Goal: Task Accomplishment & Management: Manage account settings

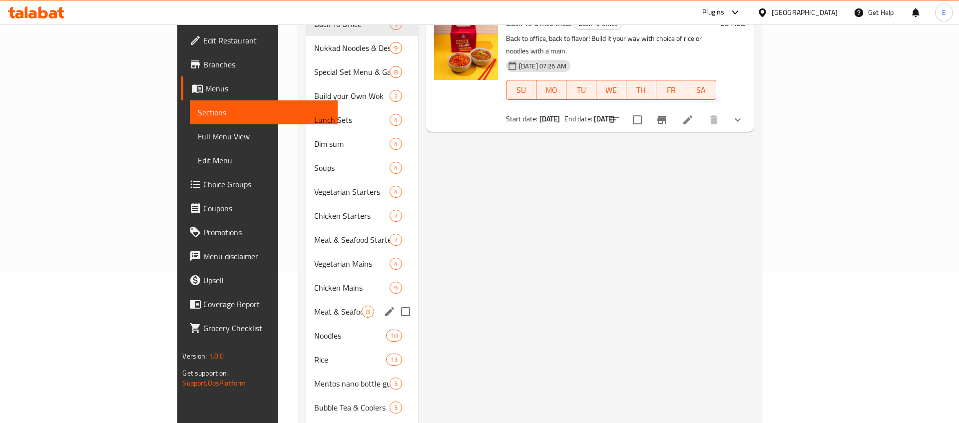
scroll to position [213, 0]
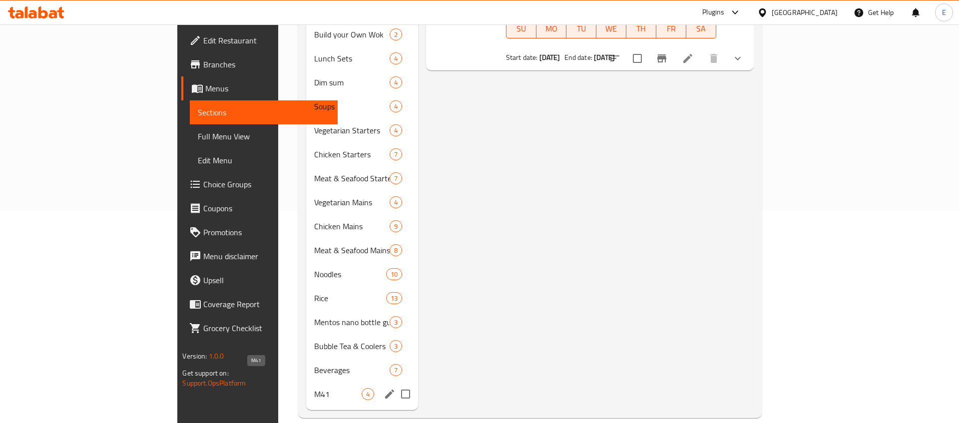
click at [314, 388] on span "M41" at bounding box center [337, 394] width 47 height 12
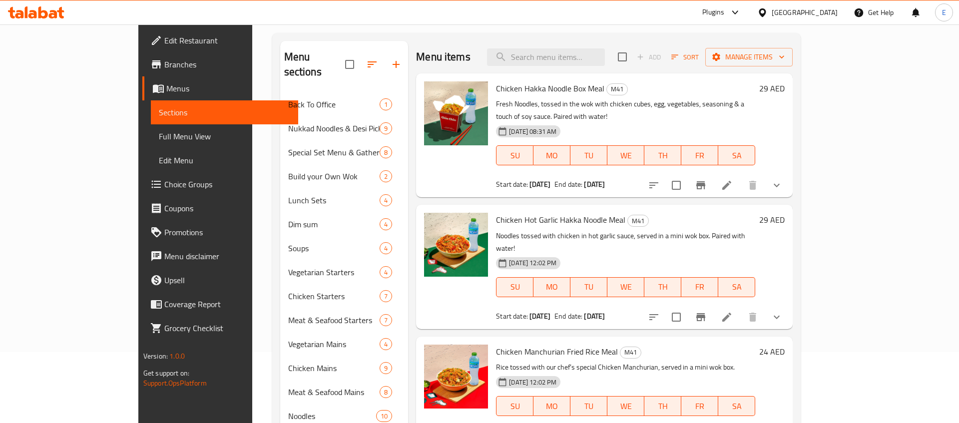
scroll to position [62, 0]
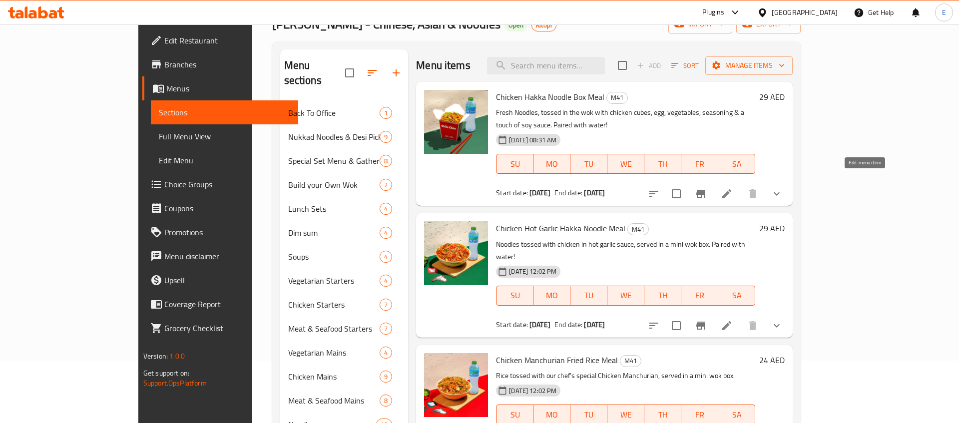
click at [733, 188] on icon at bounding box center [727, 194] width 12 height 12
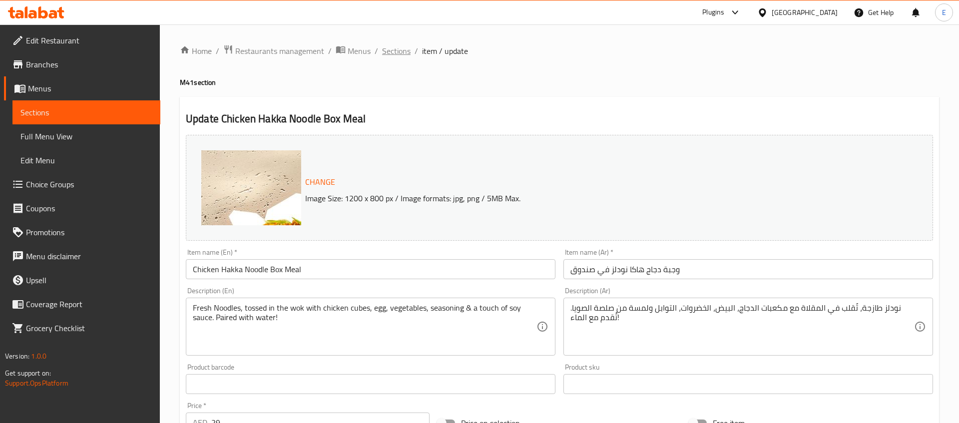
click at [399, 51] on span "Sections" at bounding box center [396, 51] width 28 height 12
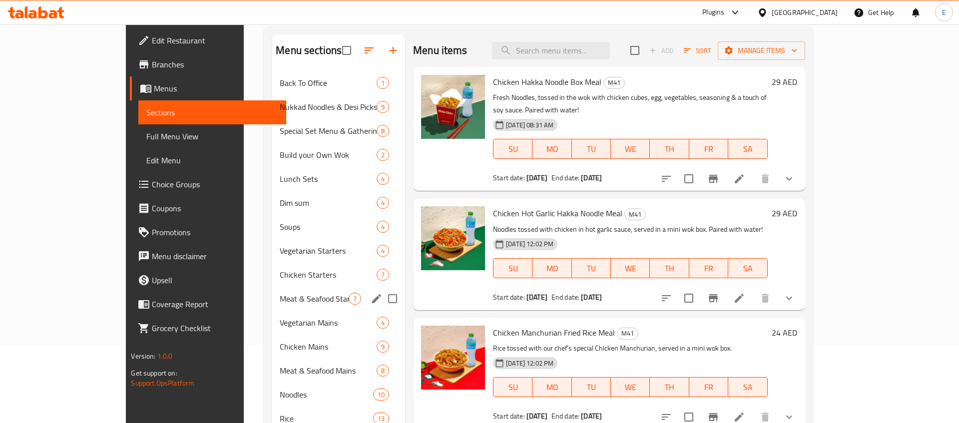
scroll to position [213, 0]
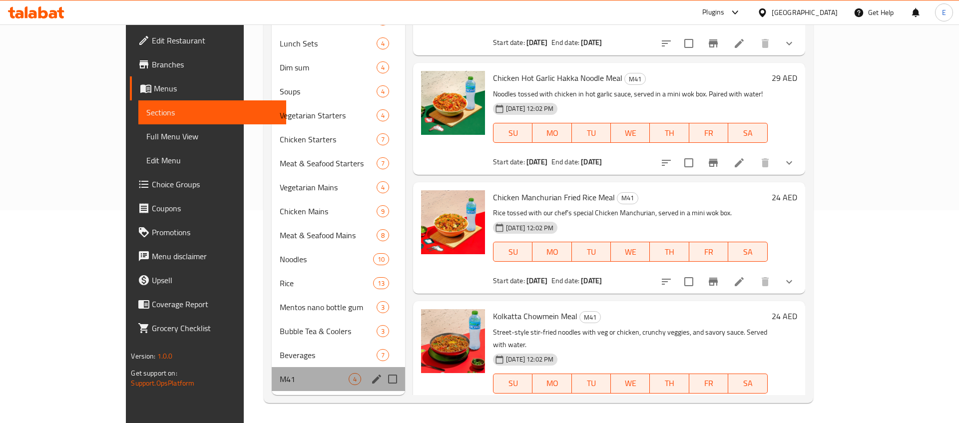
drag, startPoint x: 218, startPoint y: 382, endPoint x: 190, endPoint y: 382, distance: 28.5
click at [272, 382] on div "M41 4" at bounding box center [338, 379] width 133 height 24
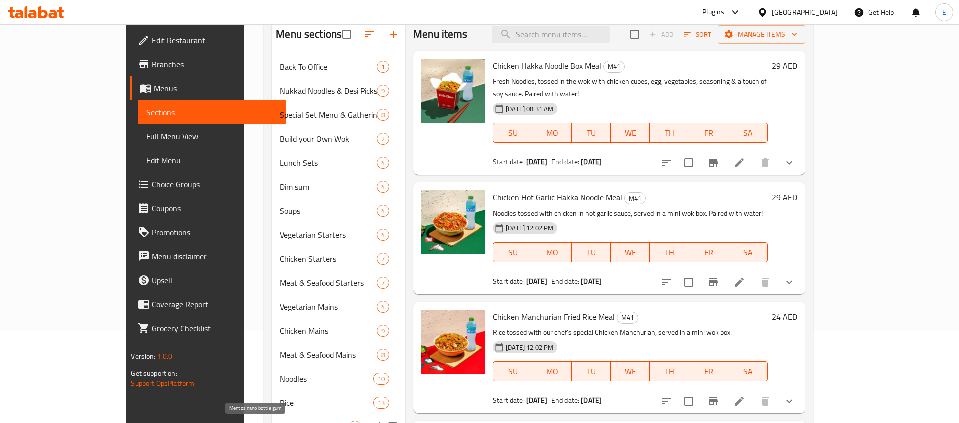
scroll to position [0, 0]
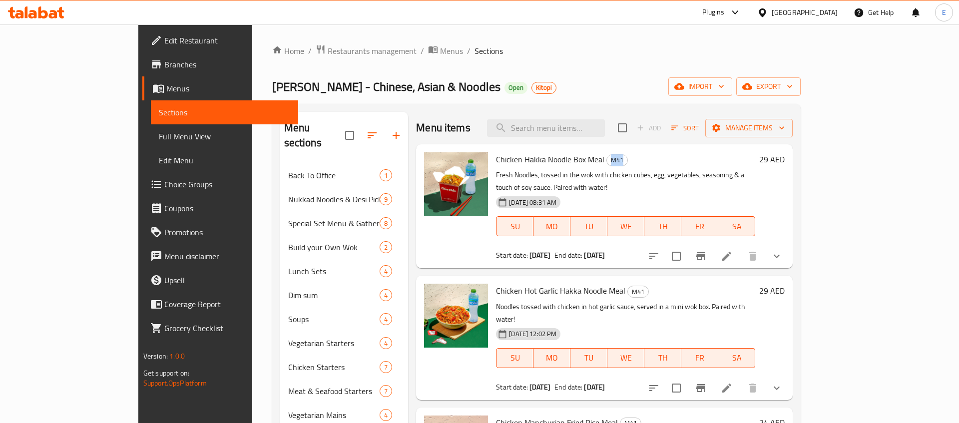
drag, startPoint x: 576, startPoint y: 161, endPoint x: 595, endPoint y: 161, distance: 19.5
click at [595, 161] on h6 "Chicken Hakka Noodle Box Meal M41" at bounding box center [625, 159] width 259 height 14
click at [599, 160] on h6 "Chicken Hakka Noodle Box Meal M41" at bounding box center [625, 159] width 259 height 14
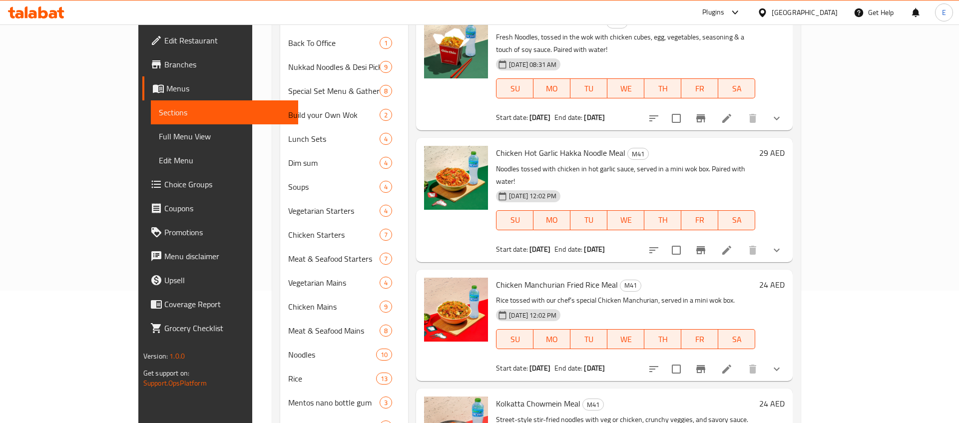
scroll to position [213, 0]
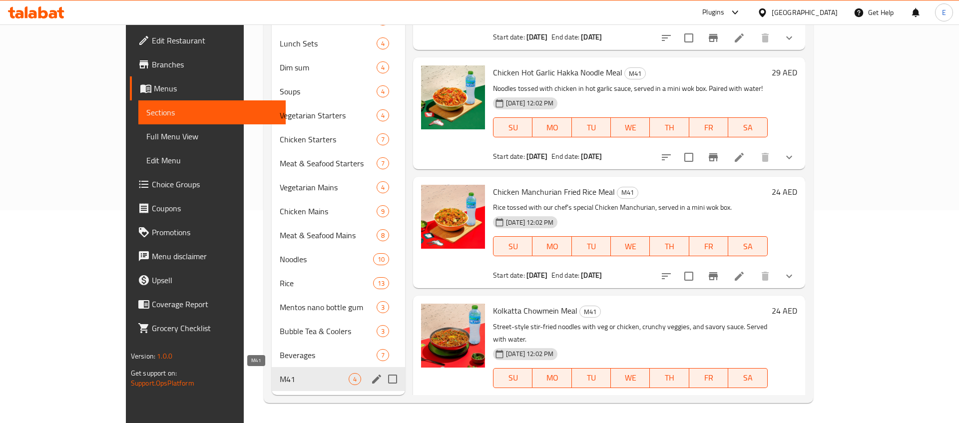
click at [280, 377] on span "M41" at bounding box center [314, 379] width 69 height 12
click at [369, 380] on button "edit" at bounding box center [376, 379] width 15 height 15
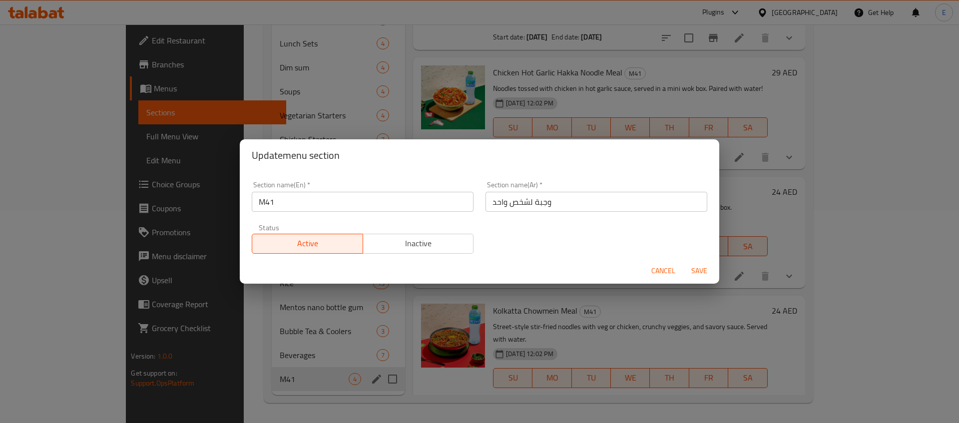
click at [669, 271] on span "Cancel" at bounding box center [664, 271] width 24 height 12
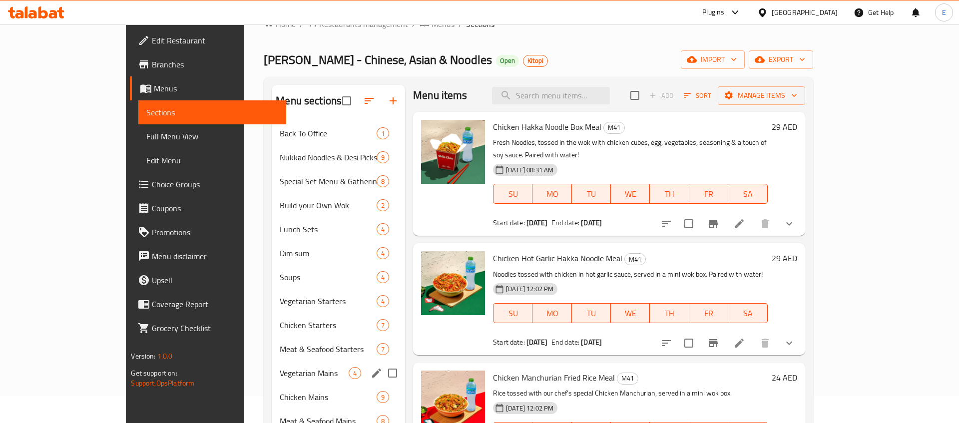
scroll to position [0, 0]
